Goal: Transaction & Acquisition: Purchase product/service

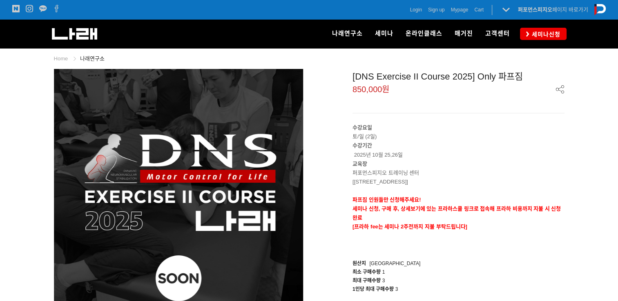
click at [477, 147] on p "수강기간 2025년 10월 25,26일" at bounding box center [458, 150] width 212 height 18
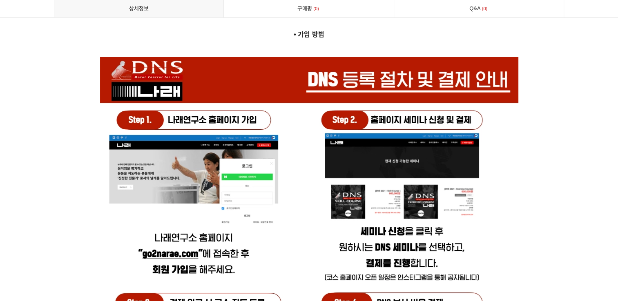
scroll to position [2759, 0]
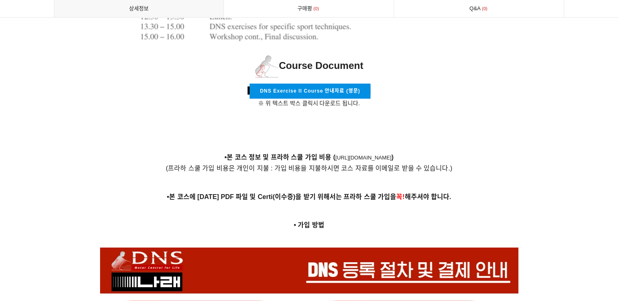
click at [567, 176] on div "Home 나래연구소 prev next 상품 이미지 [DNS Exercise II Course 2025] Only 파프짐 850,000원 수강요…" at bounding box center [309, 48] width 522 height 5519
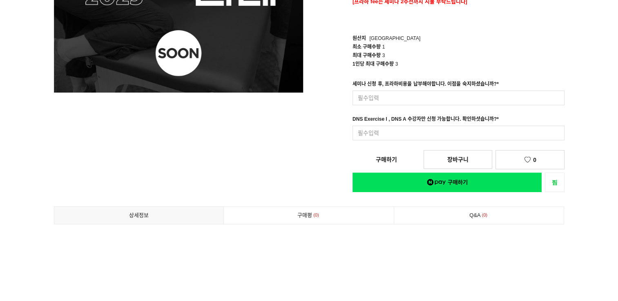
scroll to position [93, 0]
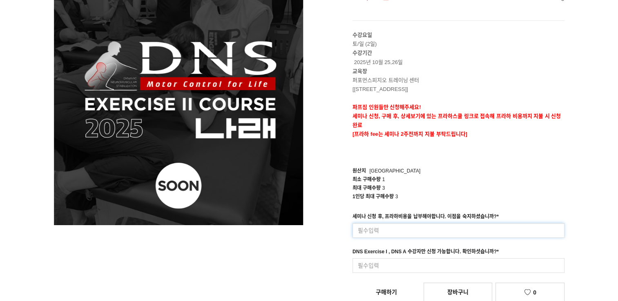
click at [393, 236] on input at bounding box center [458, 230] width 212 height 15
click at [394, 263] on input at bounding box center [458, 265] width 212 height 15
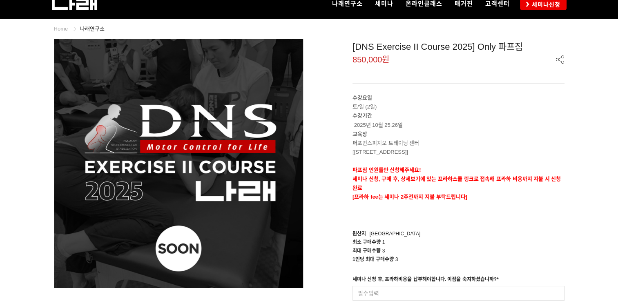
scroll to position [0, 0]
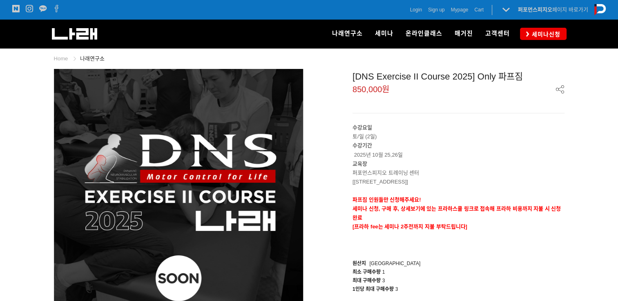
click at [493, 163] on p "교육장" at bounding box center [458, 164] width 212 height 9
click at [519, 155] on p "수강기간 2025년 10월 25,26일" at bounding box center [458, 150] width 212 height 18
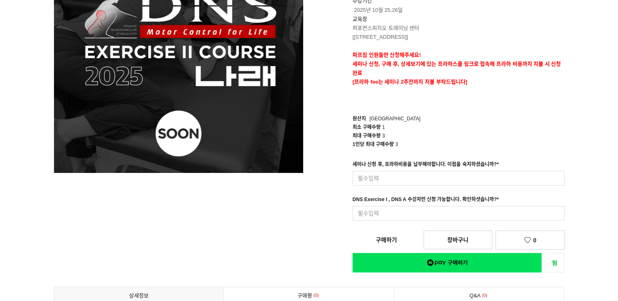
scroll to position [190, 0]
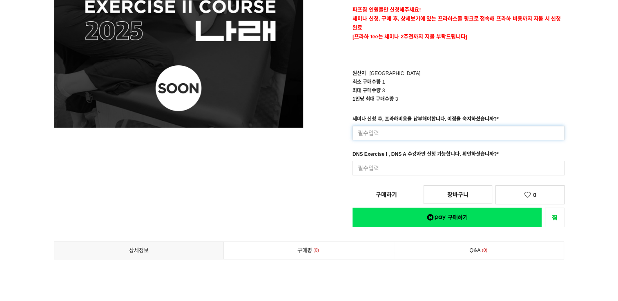
click at [375, 132] on input at bounding box center [458, 133] width 212 height 15
type input "f"
type input "네 납부했습니다"
type input "네"
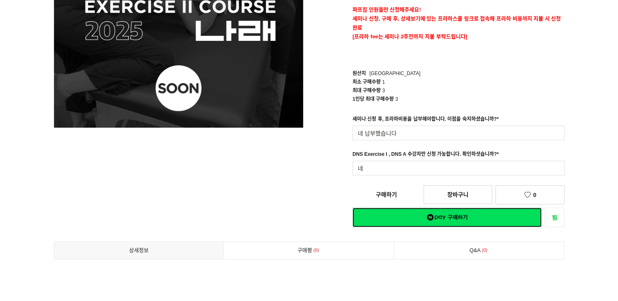
click at [463, 224] on div "[DNS Exercise II Course 2025] Only 파프짐 850,000원 수강요일 토/일 (2일) 수강기간 2025년 10월 25…" at bounding box center [439, 53] width 249 height 349
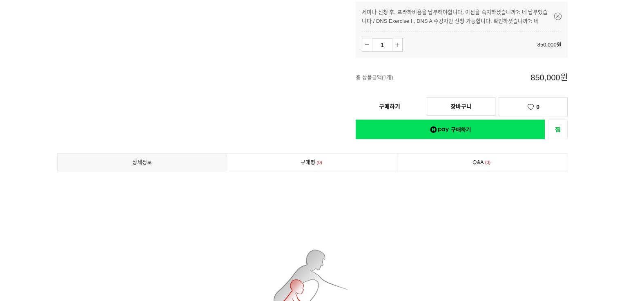
scroll to position [381, 0]
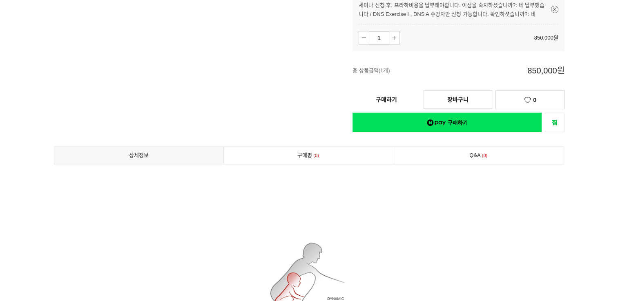
click at [385, 96] on link "구매하기" at bounding box center [386, 100] width 68 height 18
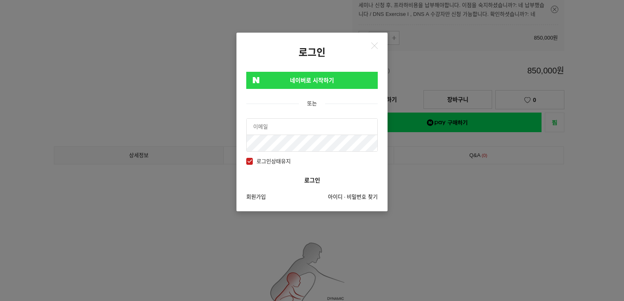
click at [297, 85] on link "네이버로 시작하기" at bounding box center [311, 80] width 131 height 17
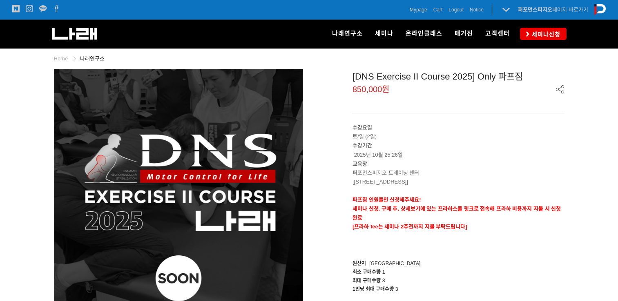
click at [514, 161] on p "교육장" at bounding box center [458, 164] width 212 height 9
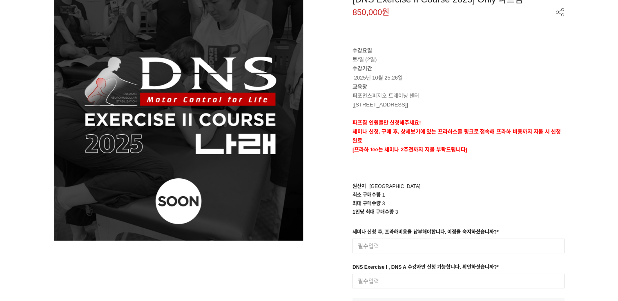
scroll to position [95, 0]
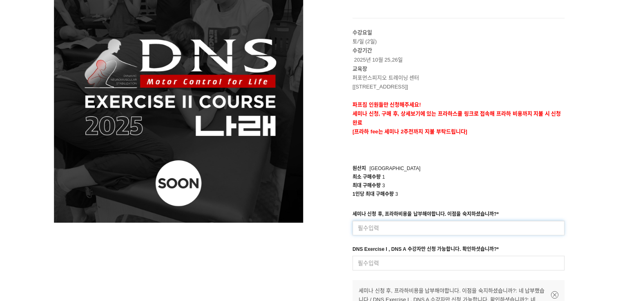
click at [374, 228] on input at bounding box center [458, 228] width 212 height 15
type input "네 납부했습니다"
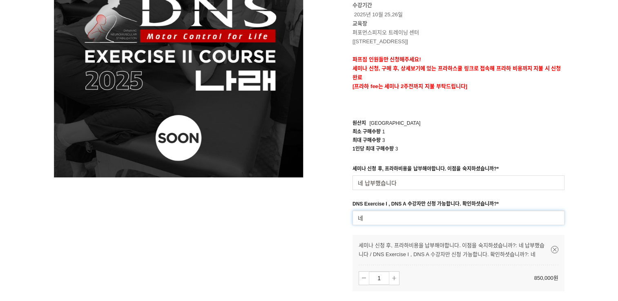
scroll to position [286, 0]
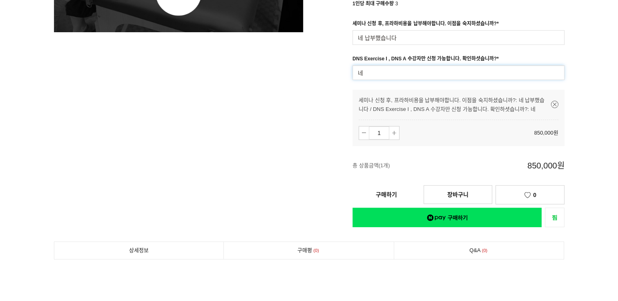
type input "네"
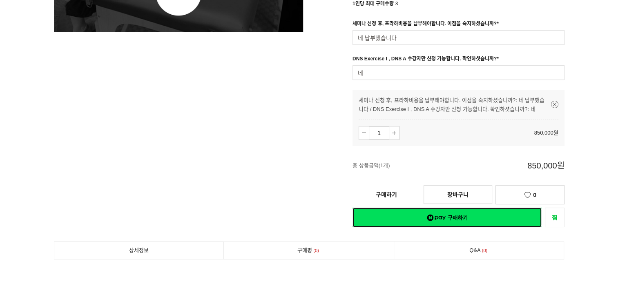
click at [481, 225] on link "네이버페이 구매하기" at bounding box center [446, 218] width 189 height 20
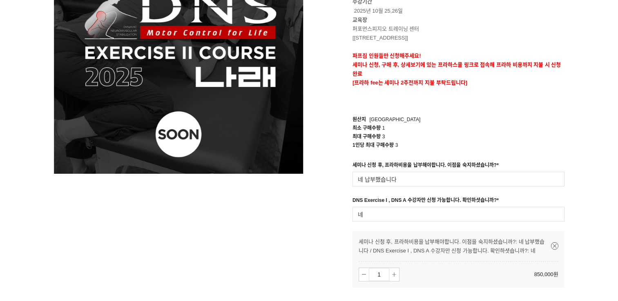
scroll to position [190, 0]
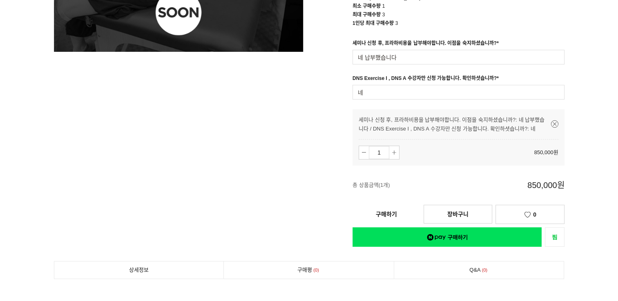
scroll to position [286, 0]
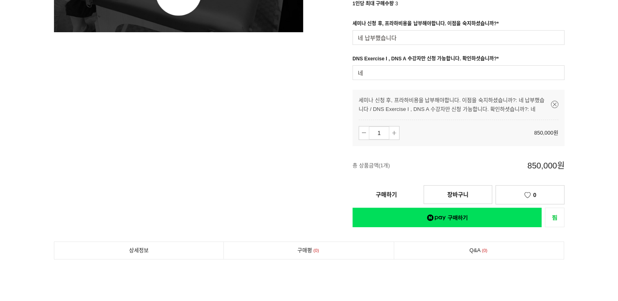
click at [384, 195] on link "구매하기" at bounding box center [386, 195] width 68 height 18
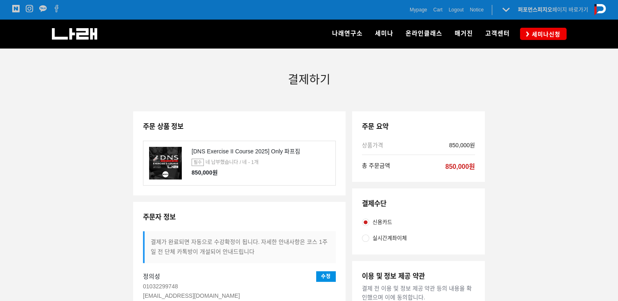
click at [537, 171] on div "주문 상품 정보 [DNS Exercise II Course 2025] Only 파프짐 필수 네 납부했습니다 / 네 - 1개 850,000원 주…" at bounding box center [309, 245] width 510 height 269
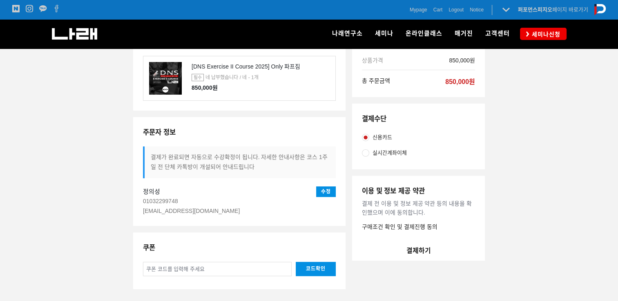
scroll to position [95, 0]
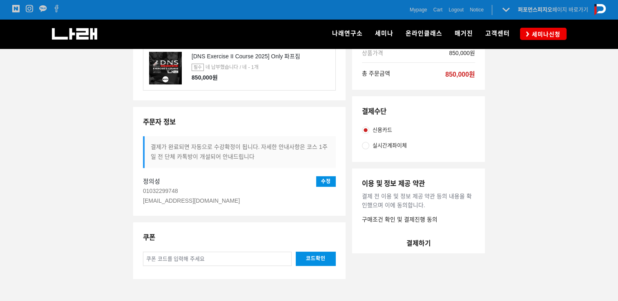
click at [181, 257] on input at bounding box center [217, 259] width 149 height 14
click at [381, 147] on span "실시간계좌이체" at bounding box center [389, 145] width 34 height 9
click at [369, 147] on input "실시간계좌이체" at bounding box center [365, 145] width 7 height 7
radio input "true"
click at [407, 240] on button "결제하기" at bounding box center [418, 244] width 133 height 20
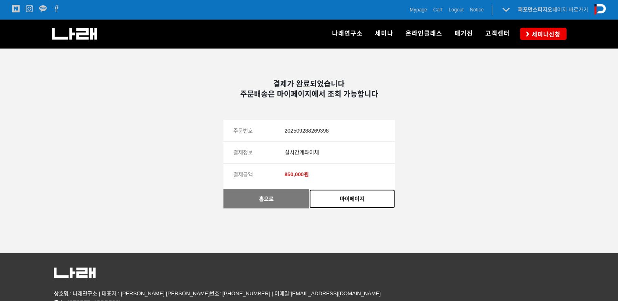
click at [343, 196] on link "마이페이지" at bounding box center [352, 198] width 86 height 19
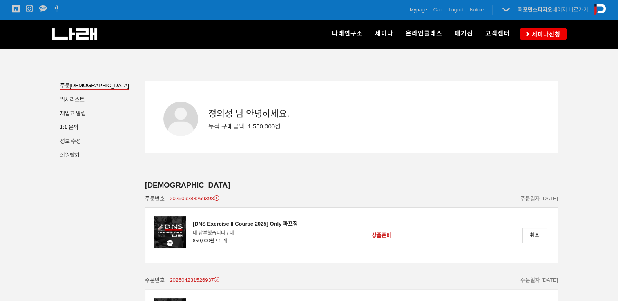
click at [396, 184] on div "주문 조회" at bounding box center [351, 185] width 413 height 9
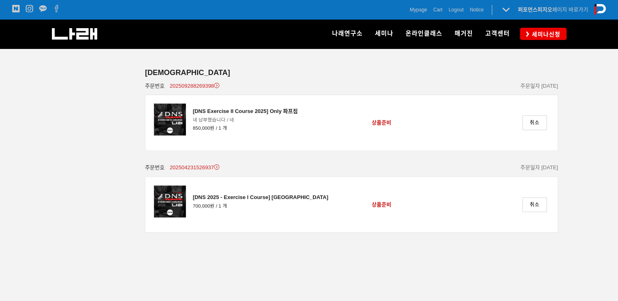
scroll to position [95, 0]
